Goal: Obtain resource: Download file/media

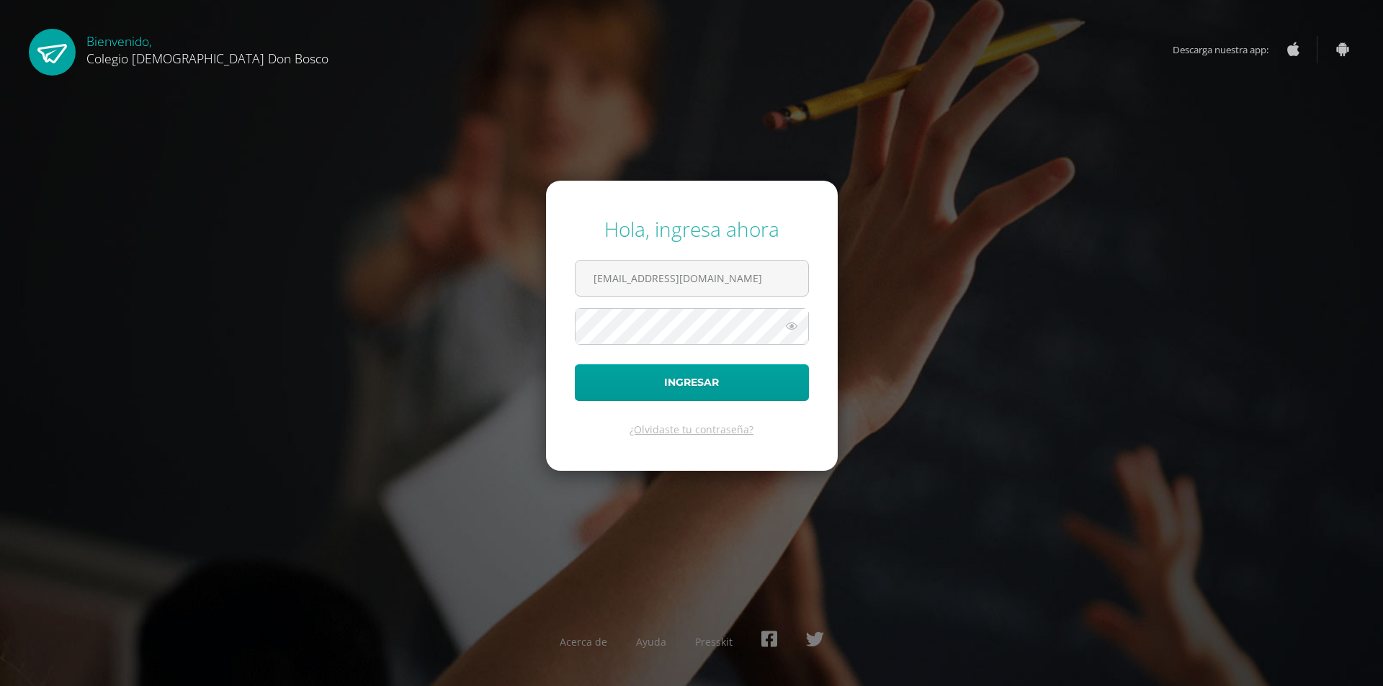
type input "[EMAIL_ADDRESS][DOMAIN_NAME]"
click at [575, 364] on button "Ingresar" at bounding box center [692, 382] width 234 height 37
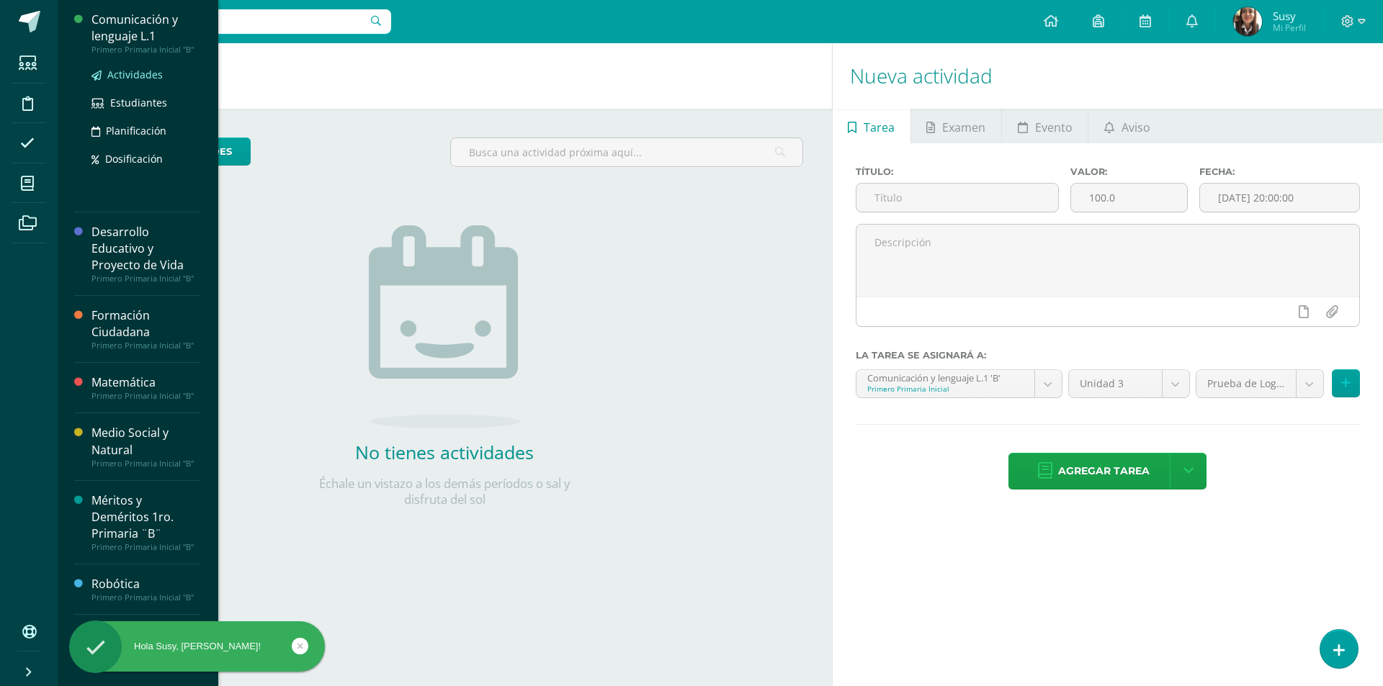
click at [130, 78] on span "Actividades" at bounding box center [134, 75] width 55 height 14
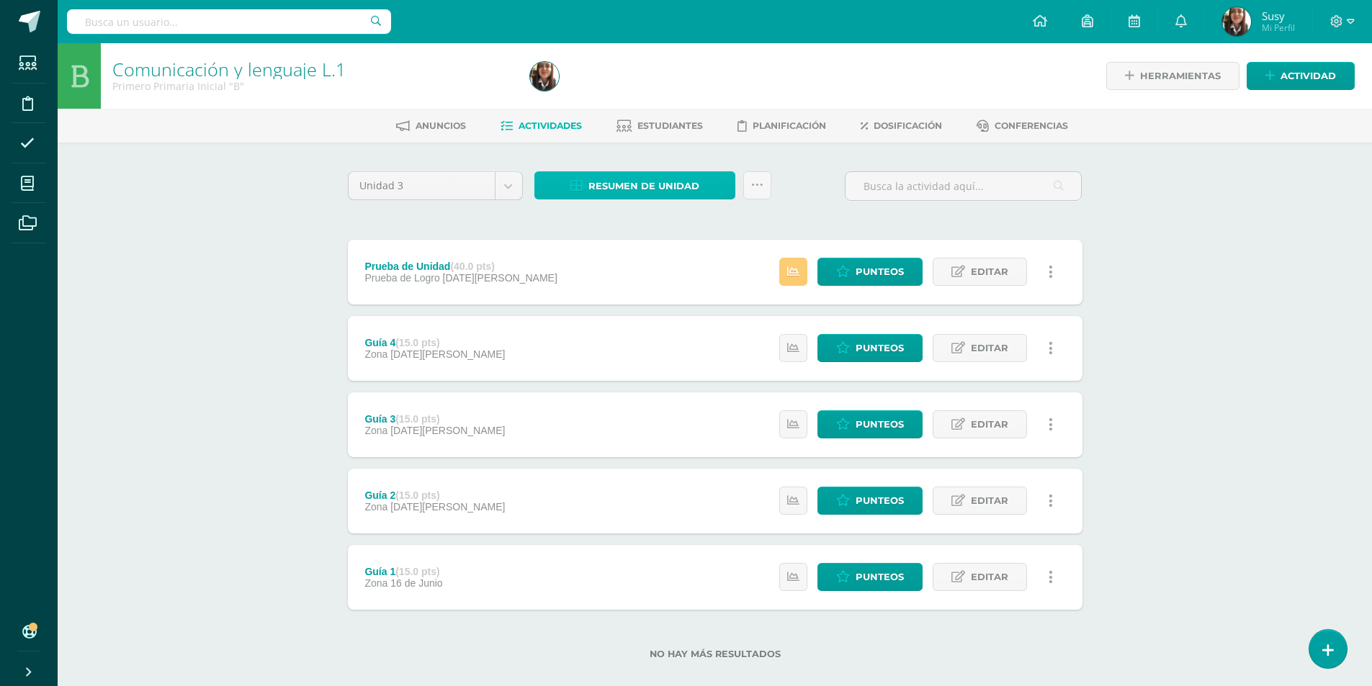
click at [708, 184] on link "Resumen de unidad" at bounding box center [634, 185] width 201 height 28
click at [680, 97] on link "Descargar como HTML" at bounding box center [634, 92] width 153 height 22
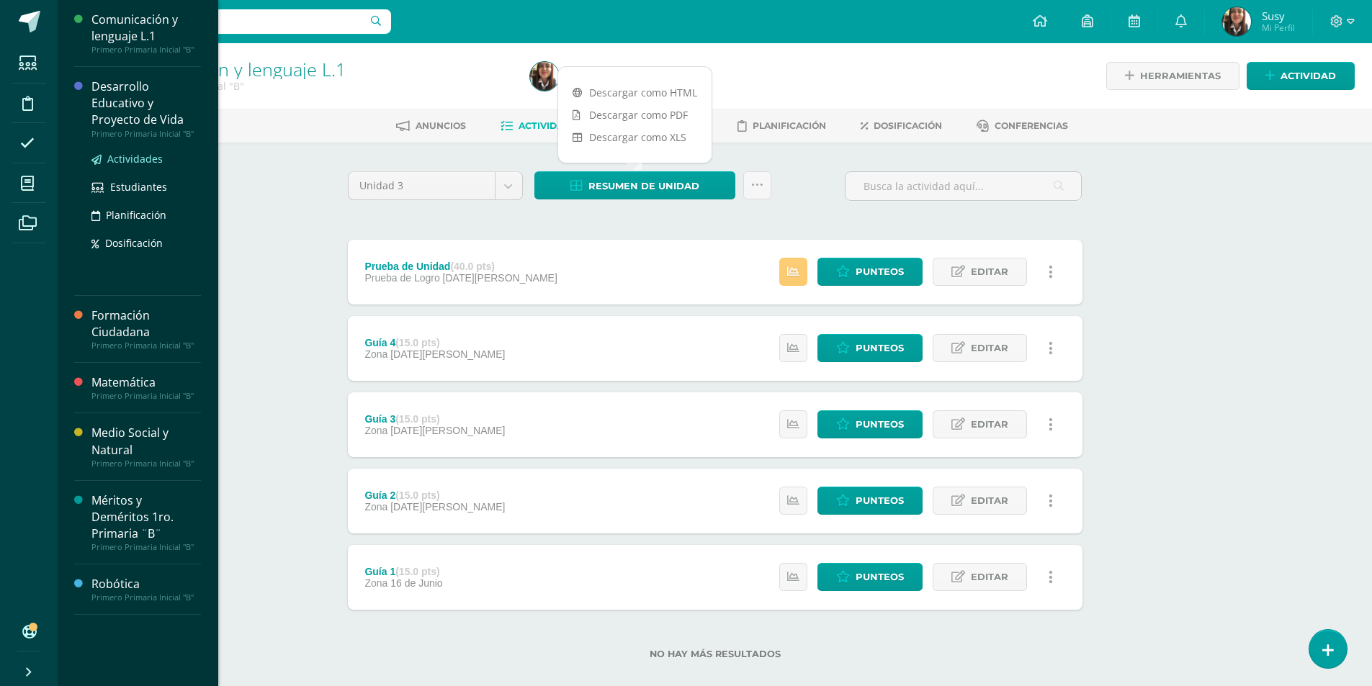
click at [117, 154] on span "Actividades" at bounding box center [134, 159] width 55 height 14
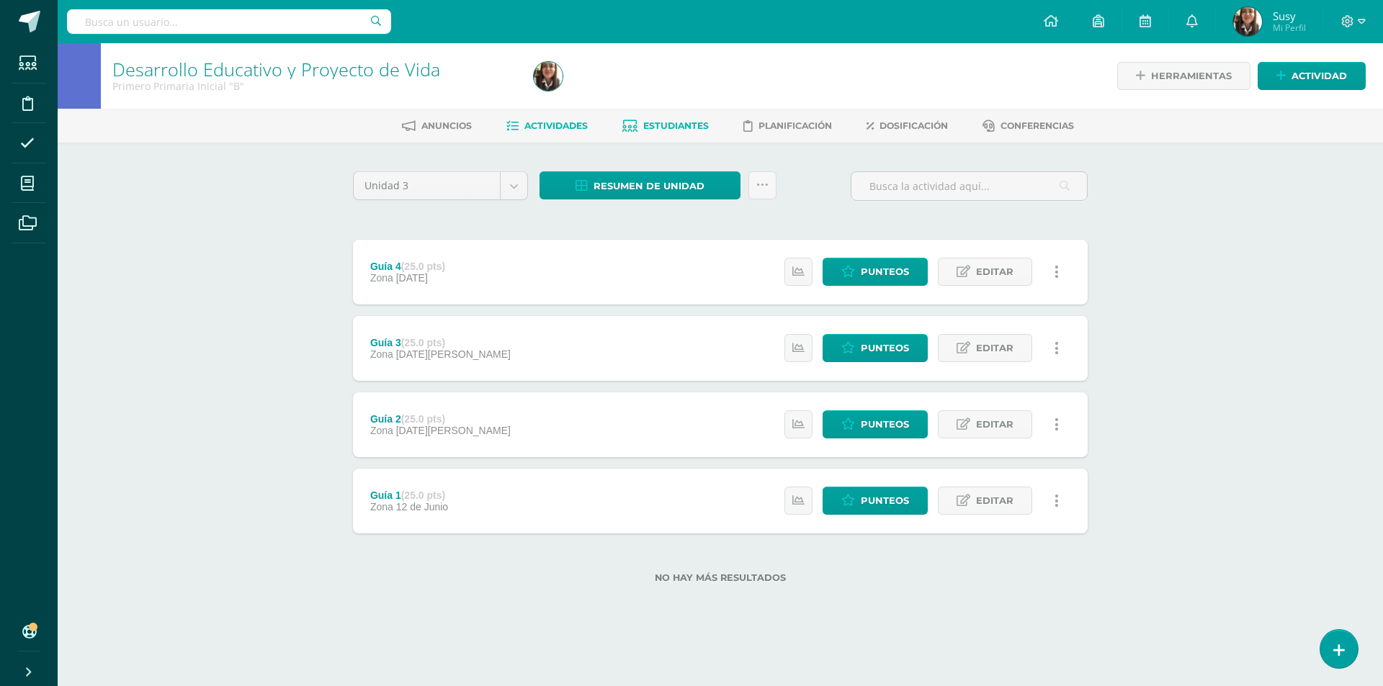
click at [662, 127] on span "Estudiantes" at bounding box center [676, 125] width 66 height 11
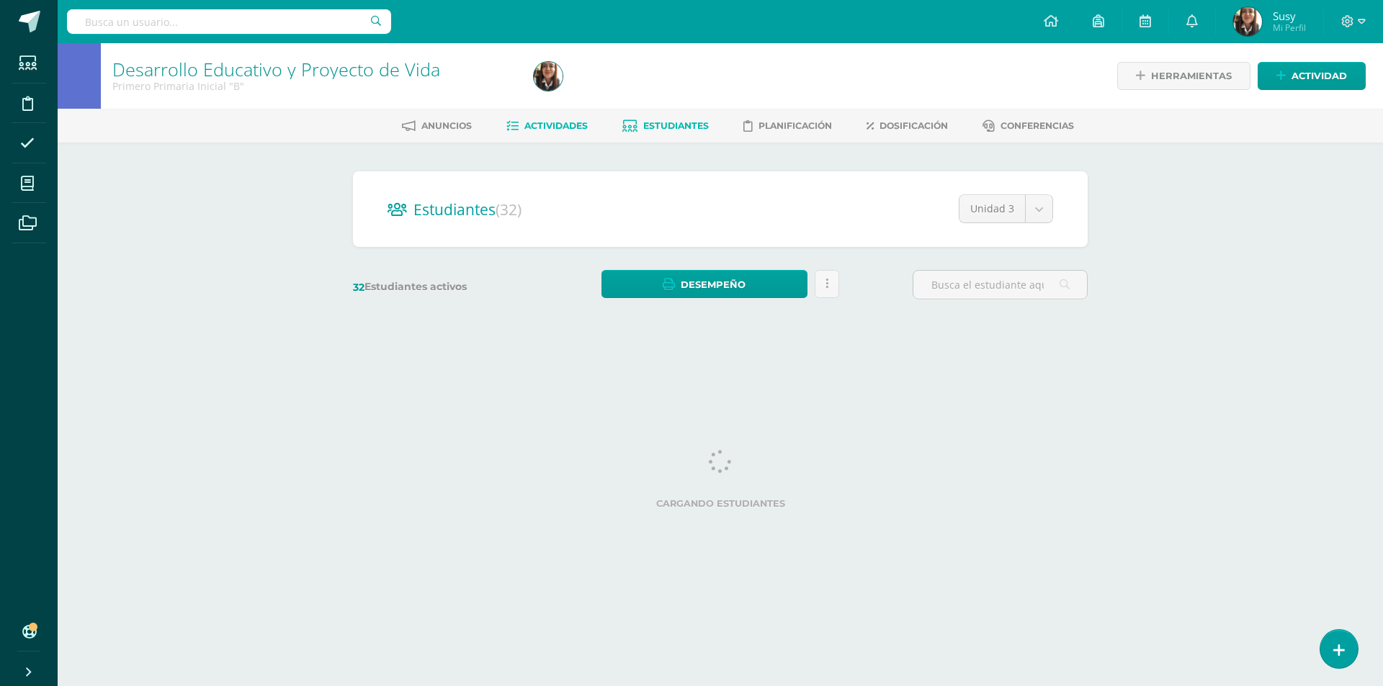
click at [560, 127] on span "Actividades" at bounding box center [555, 125] width 63 height 11
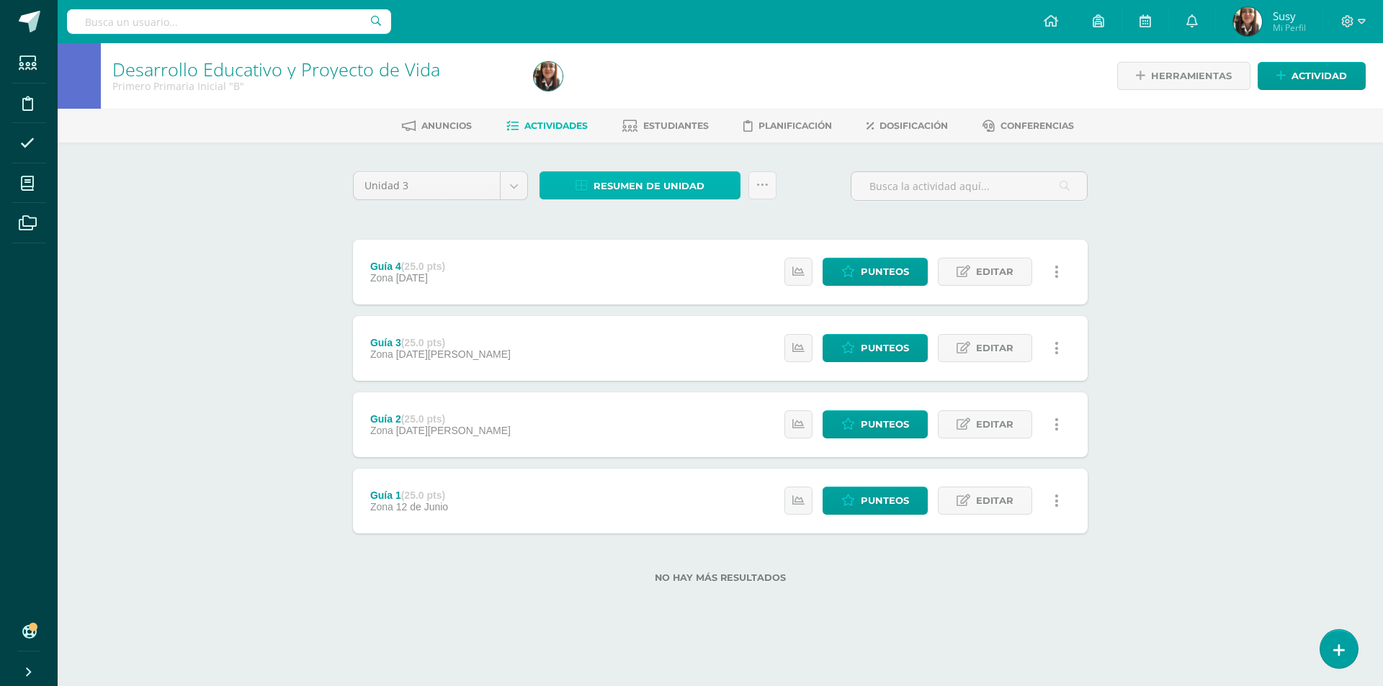
click at [705, 192] on link "Resumen de unidad" at bounding box center [639, 185] width 201 height 28
click at [684, 119] on link "Descargar como PDF" at bounding box center [639, 115] width 153 height 22
click at [697, 97] on link "Descargar como HTML" at bounding box center [639, 92] width 153 height 22
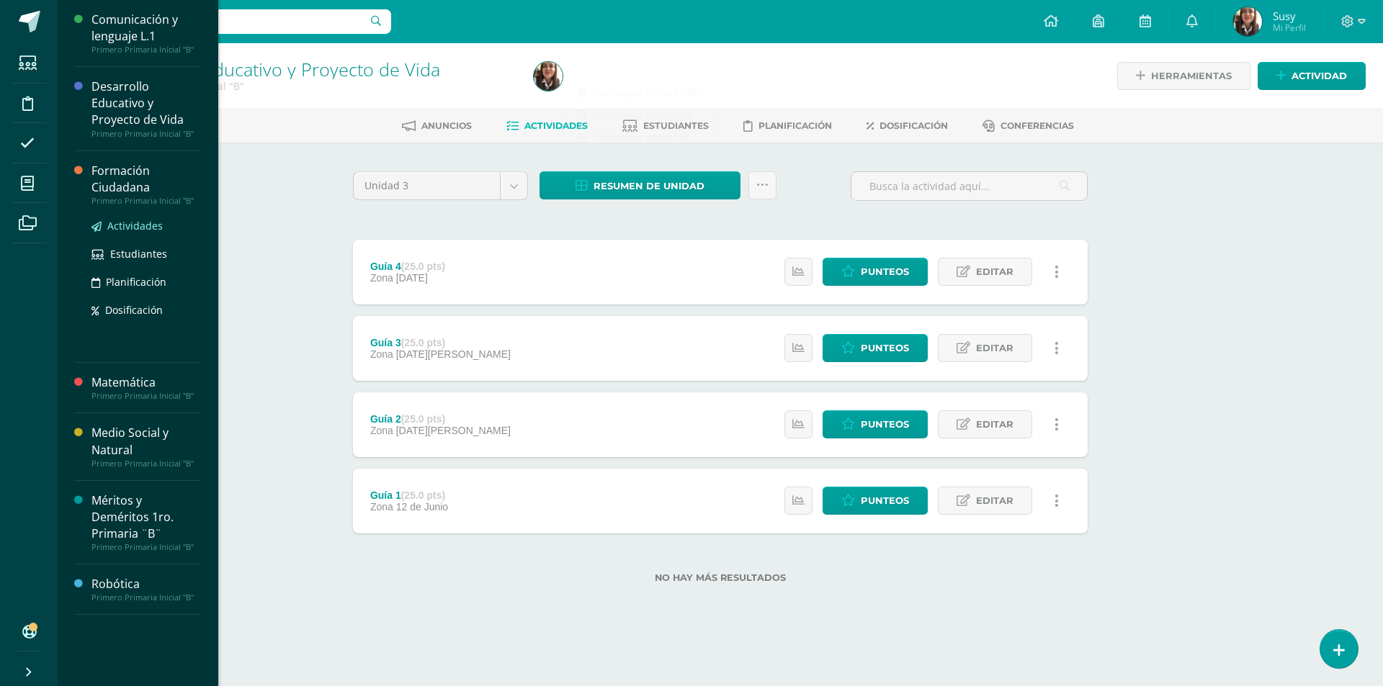
click at [118, 223] on span "Actividades" at bounding box center [134, 226] width 55 height 14
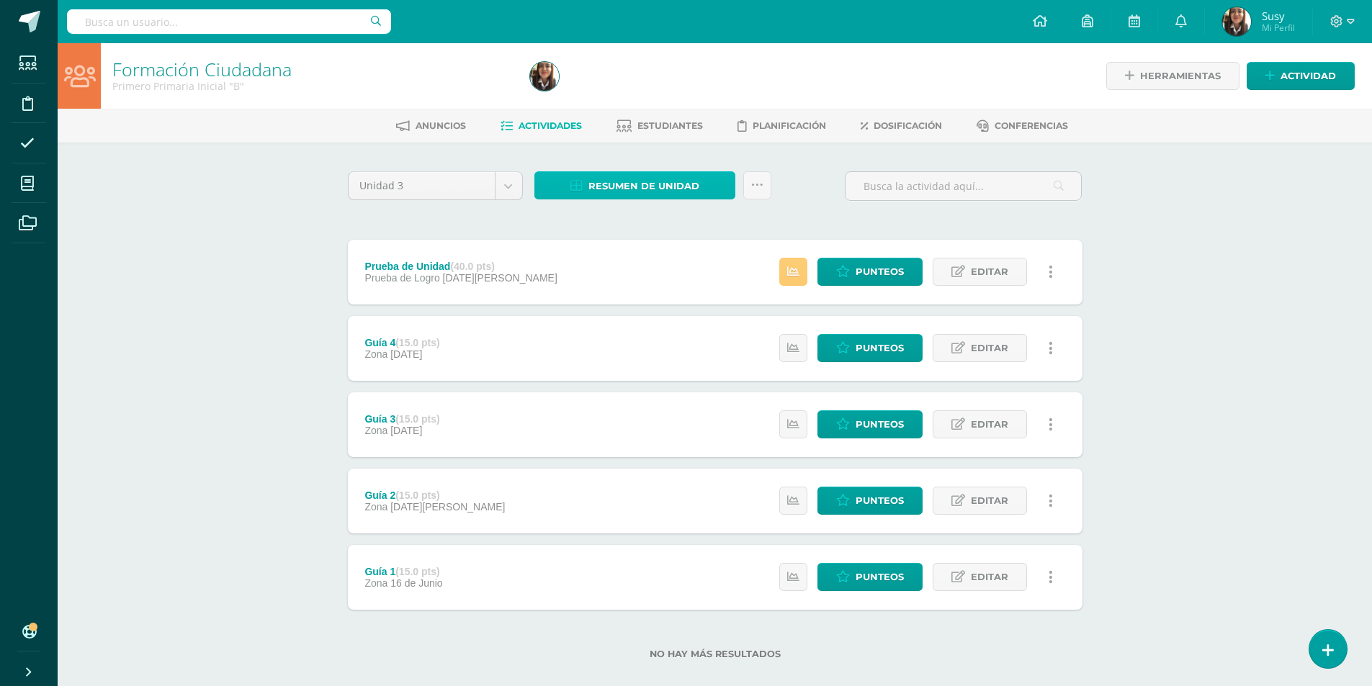
click at [661, 181] on span "Resumen de unidad" at bounding box center [643, 186] width 111 height 27
click at [660, 94] on link "Descargar como HTML" at bounding box center [634, 92] width 153 height 22
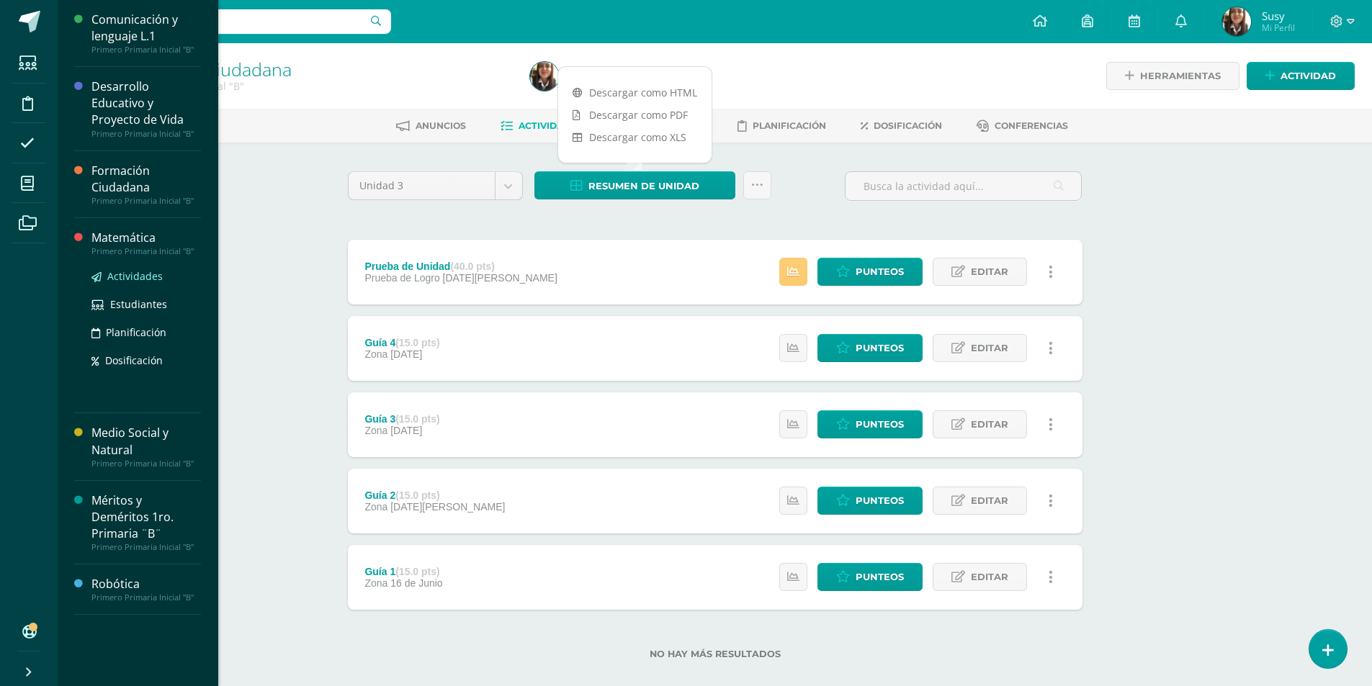
click at [107, 278] on span "Actividades" at bounding box center [134, 276] width 55 height 14
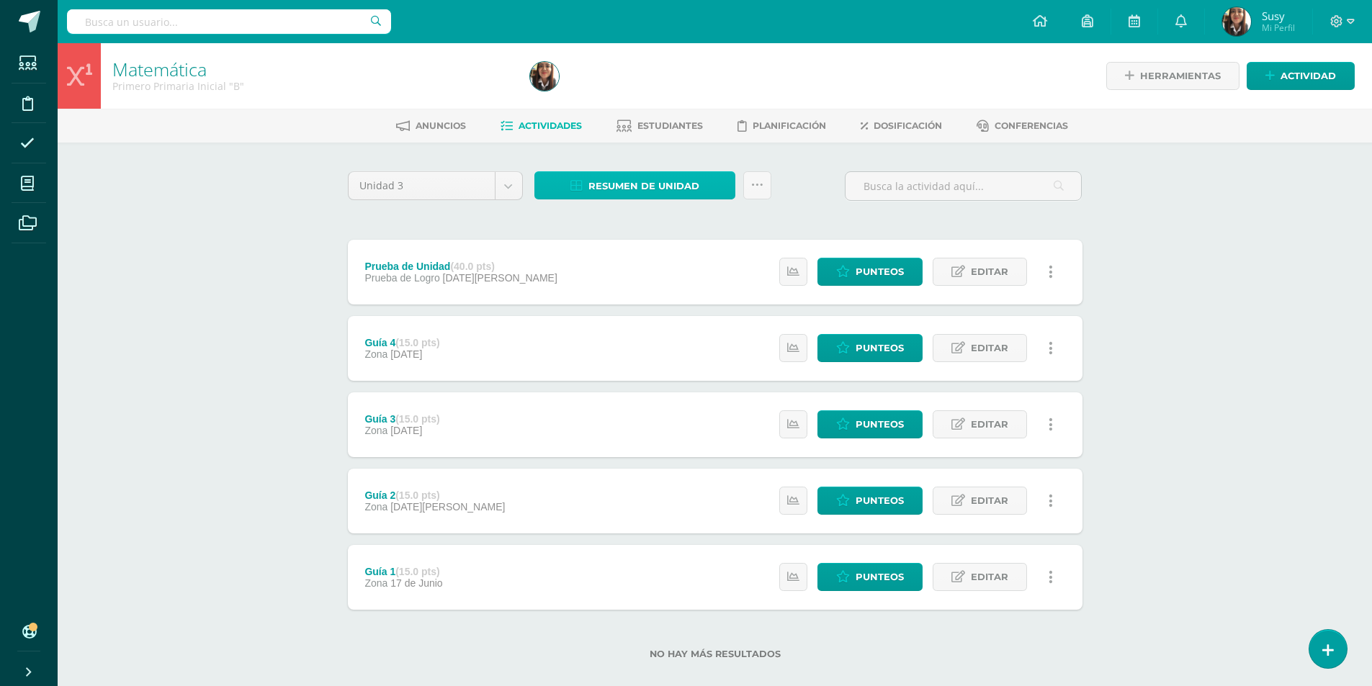
click at [708, 192] on link "Resumen de unidad" at bounding box center [634, 185] width 201 height 28
click at [666, 96] on link "Descargar como HTML" at bounding box center [634, 92] width 153 height 22
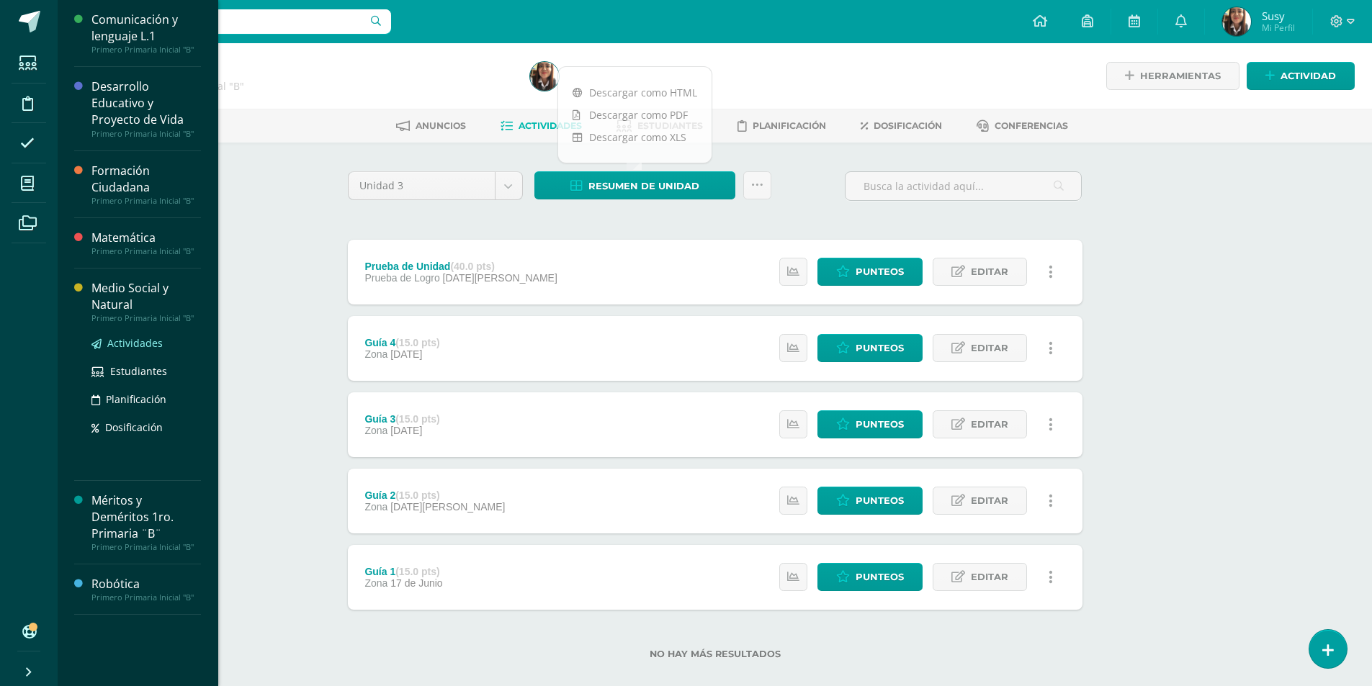
click at [143, 347] on span "Actividades" at bounding box center [134, 343] width 55 height 14
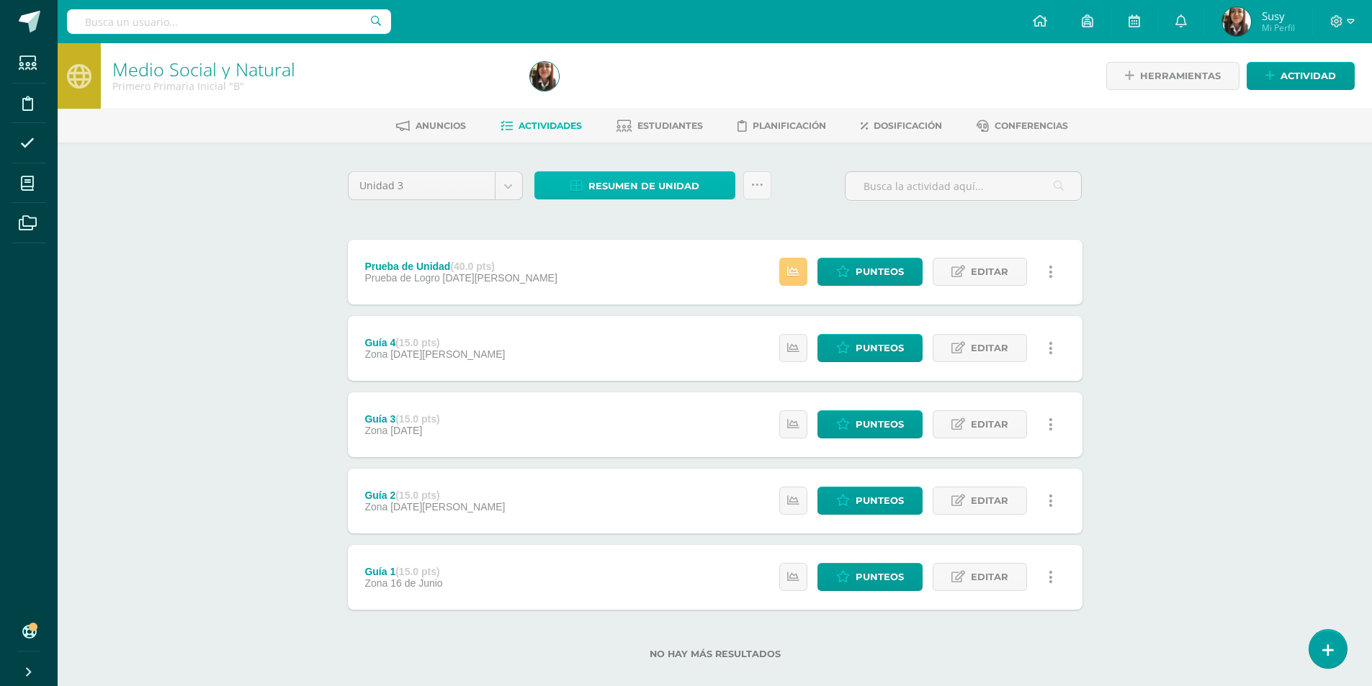
click at [598, 185] on span "Resumen de unidad" at bounding box center [643, 186] width 111 height 27
click at [615, 91] on link "Descargar como HTML" at bounding box center [634, 92] width 153 height 22
click at [1351, 15] on icon at bounding box center [1351, 21] width 8 height 13
click at [1296, 96] on span "Cerrar sesión" at bounding box center [1304, 98] width 65 height 14
